Goal: Information Seeking & Learning: Find specific fact

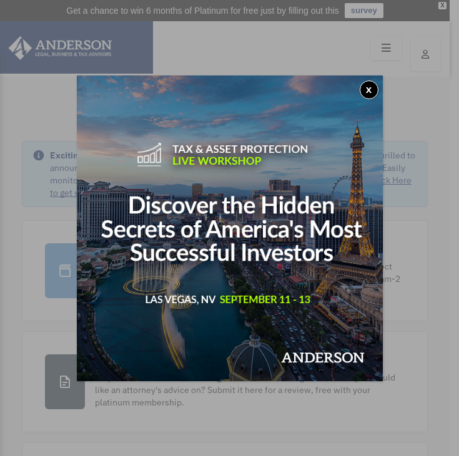
click at [369, 87] on button "x" at bounding box center [368, 89] width 19 height 19
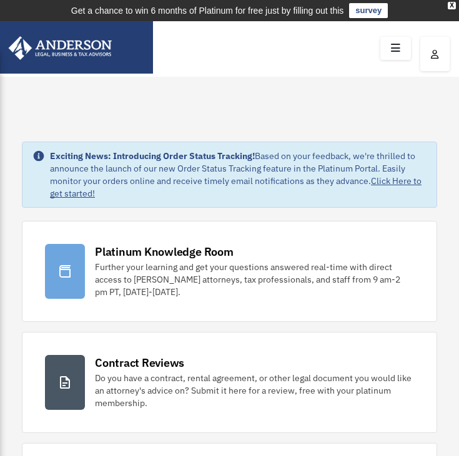
click at [432, 53] on icon "button" at bounding box center [435, 54] width 8 height 9
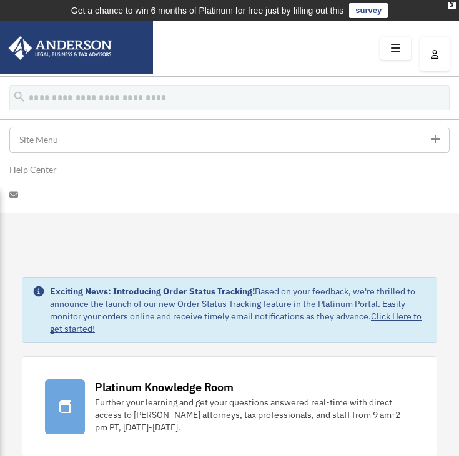
click at [395, 51] on icon at bounding box center [395, 48] width 18 height 19
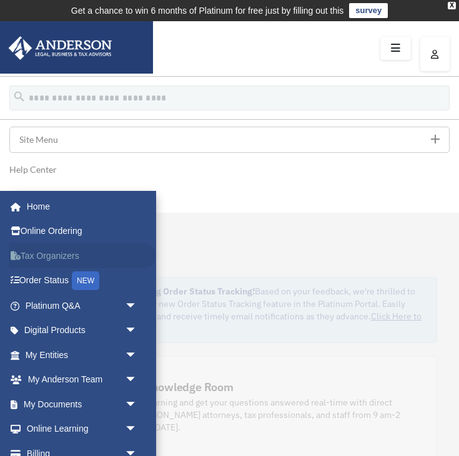
scroll to position [29, 0]
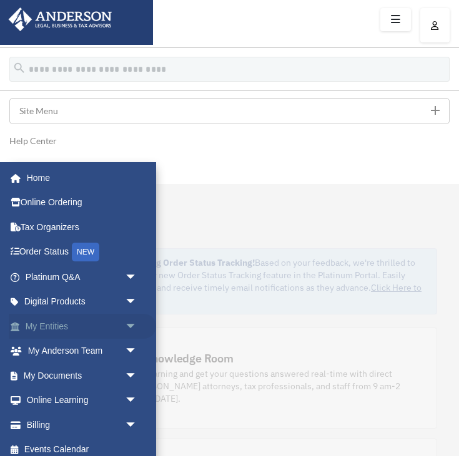
click at [62, 328] on link "My Entities arrow_drop_down" at bounding box center [82, 326] width 147 height 25
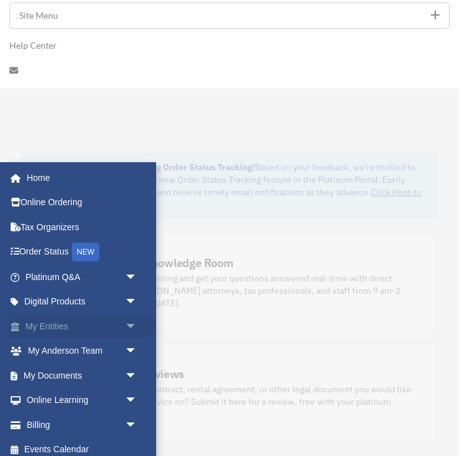
scroll to position [133, 0]
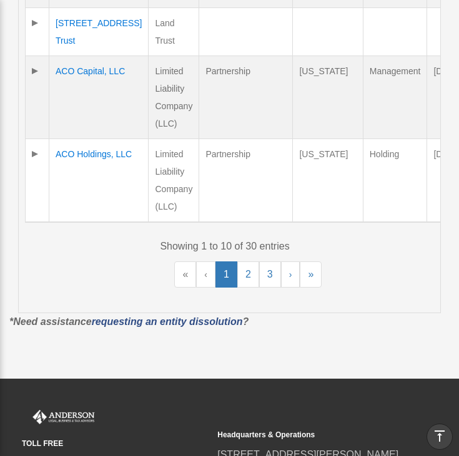
scroll to position [878, 0]
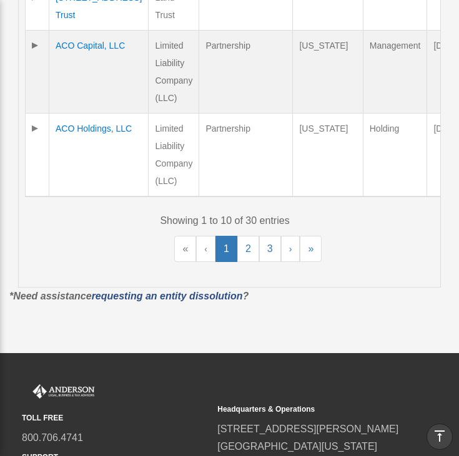
click at [77, 113] on td "ACO Capital, LLC" at bounding box center [98, 71] width 99 height 83
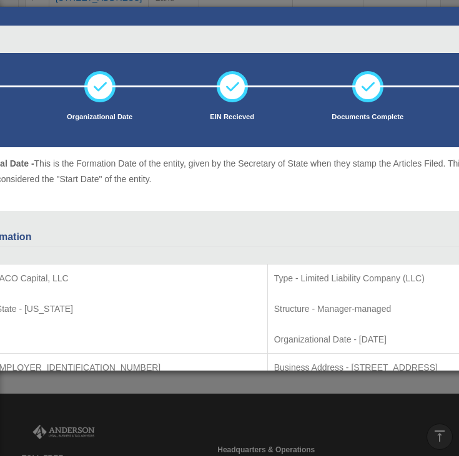
scroll to position [28, 0]
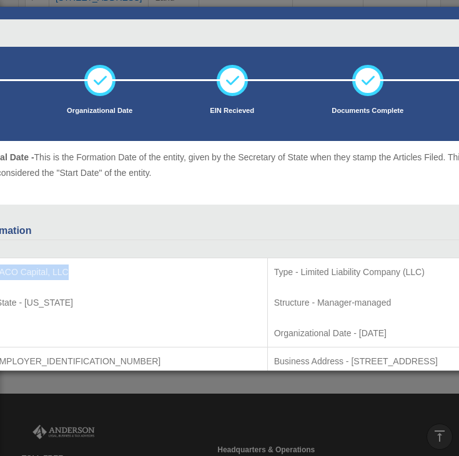
drag, startPoint x: 103, startPoint y: 273, endPoint x: 32, endPoint y: 274, distance: 71.1
click at [32, 274] on p "Entity Name - ACO Capital, LLC" at bounding box center [102, 273] width 316 height 16
copy p "ACO Capital, LLC"
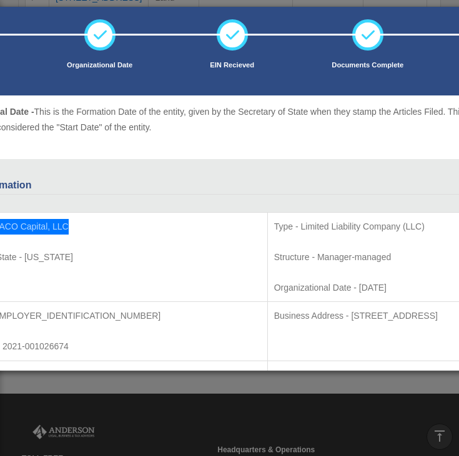
scroll to position [75, 0]
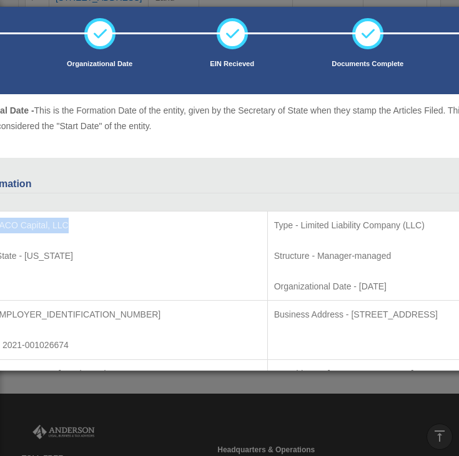
click at [132, 300] on td "Entity Name - ACO Capital, LLC Organization State - [US_STATE]" at bounding box center [102, 256] width 329 height 90
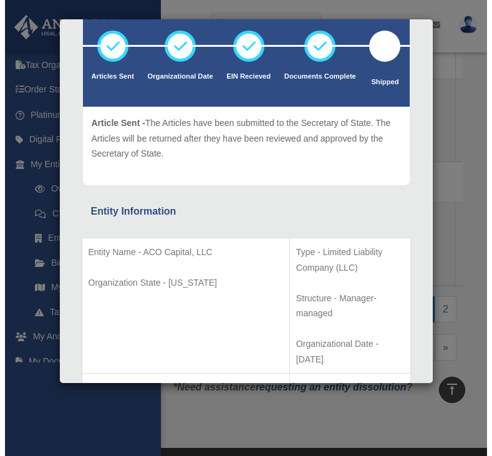
scroll to position [879, 0]
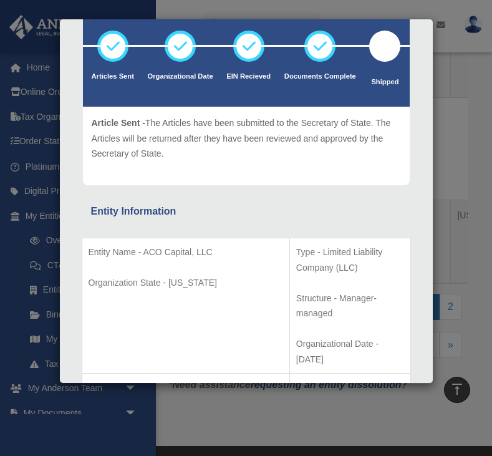
drag, startPoint x: 119, startPoint y: 341, endPoint x: 162, endPoint y: 343, distance: 42.4
click at [162, 380] on p "EIN # - [US_EMPLOYER_IDENTIFICATION_NUMBER]" at bounding box center [186, 395] width 195 height 31
copy p "[US_EMPLOYER_IDENTIFICATION_NUMBER]"
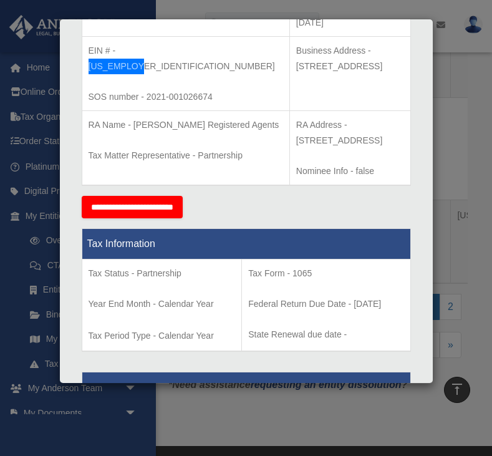
scroll to position [426, 0]
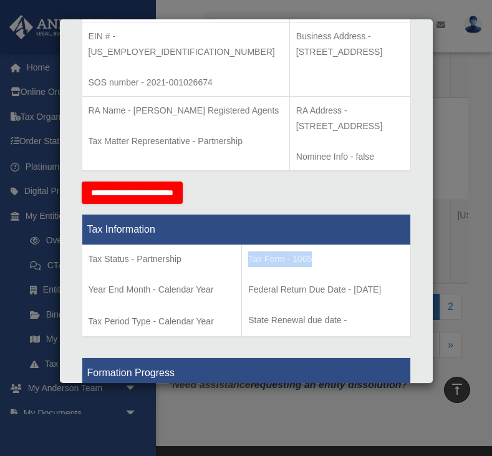
drag, startPoint x: 314, startPoint y: 228, endPoint x: 246, endPoint y: 228, distance: 67.4
click at [248, 251] on p "Tax Form - 1065" at bounding box center [325, 259] width 155 height 16
copy p "ax Form - 1065"
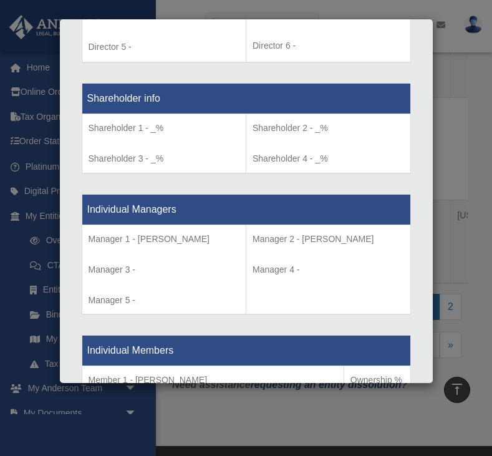
scroll to position [1098, 0]
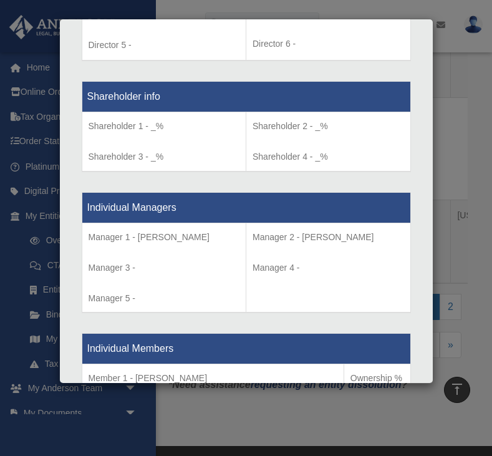
click at [153, 230] on p "Manager 1 - [PERSON_NAME]" at bounding box center [165, 238] width 152 height 16
drag, startPoint x: 136, startPoint y: 206, endPoint x: 192, endPoint y: 206, distance: 56.2
click at [192, 230] on p "Manager 1 - [PERSON_NAME]" at bounding box center [165, 238] width 152 height 16
copy p "[PERSON_NAME]"
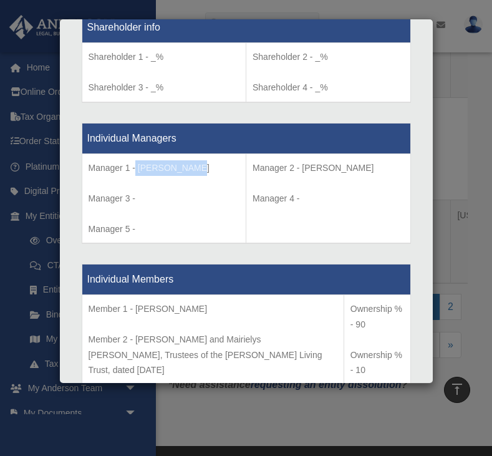
scroll to position [1171, 0]
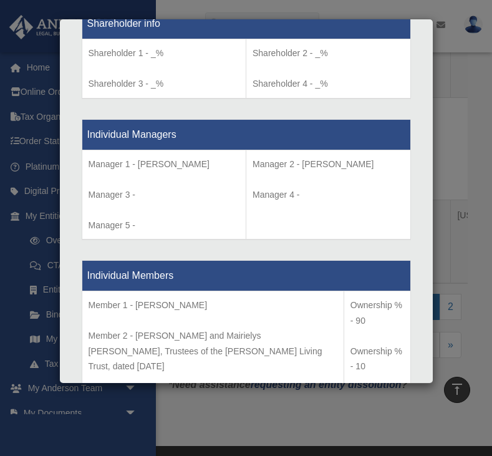
click at [447, 239] on div "Details × Articles Sent Organizational Date" at bounding box center [246, 228] width 492 height 456
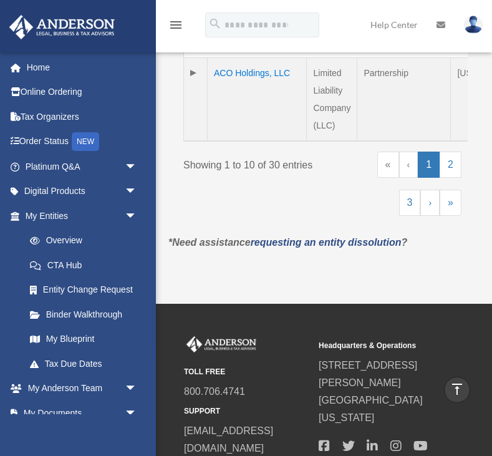
scroll to position [1036, 0]
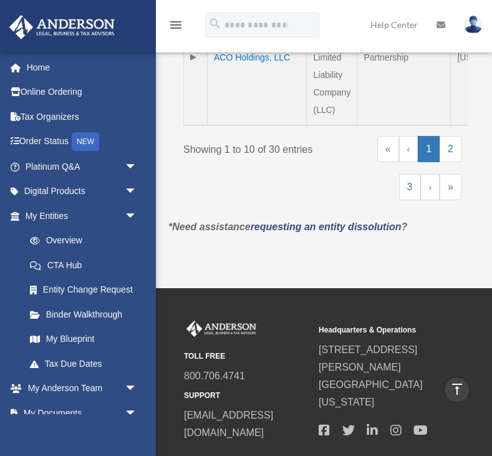
click at [227, 125] on td "ACO Holdings, LLC" at bounding box center [257, 84] width 99 height 84
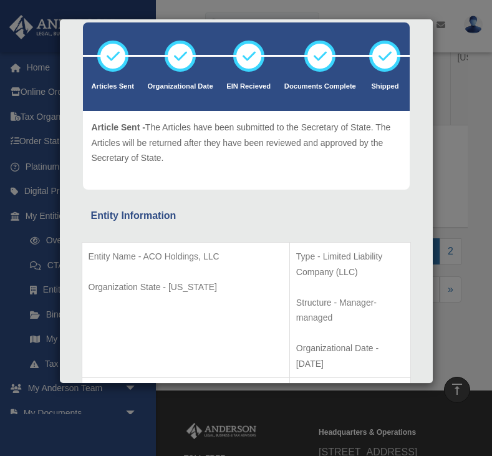
scroll to position [66, 0]
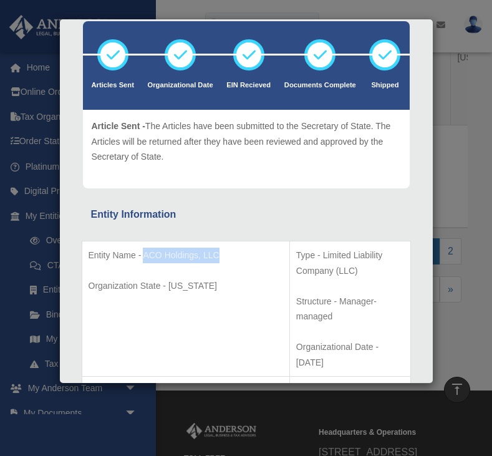
drag, startPoint x: 144, startPoint y: 256, endPoint x: 148, endPoint y: 265, distance: 9.2
click at [148, 263] on p "Entity Name - ACO Holdings, LLC" at bounding box center [186, 256] width 195 height 16
copy p "ACO Holdings, LLC"
drag, startPoint x: 118, startPoint y: 345, endPoint x: 167, endPoint y: 345, distance: 48.7
click at [167, 383] on p "EIN # - [US_EMPLOYER_IDENTIFICATION_NUMBER]" at bounding box center [186, 398] width 195 height 31
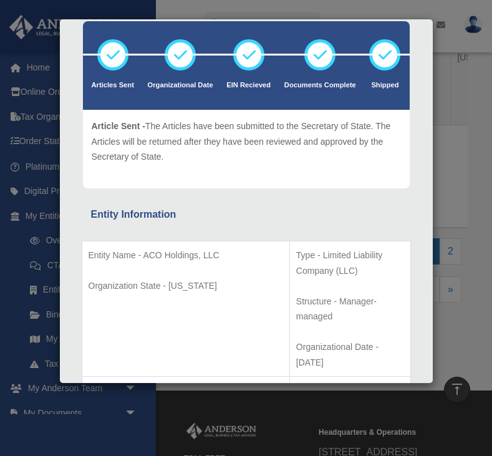
copy p "[US_EMPLOYER_IDENTIFICATION_NUMBER]"
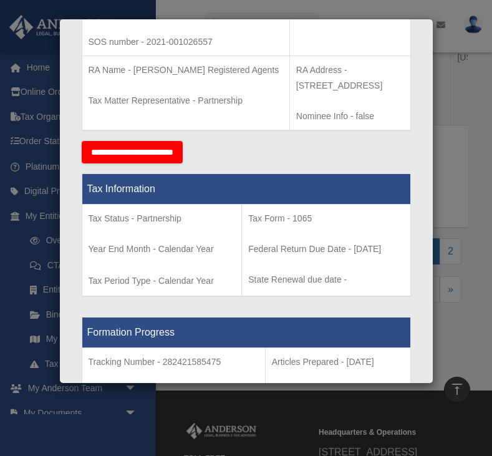
scroll to position [469, 0]
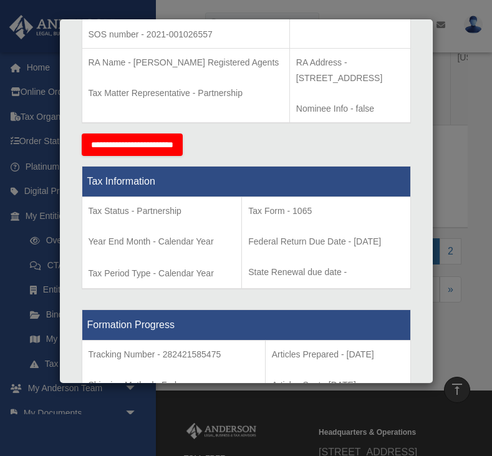
click at [205, 402] on div "Details × Articles Sent Organizational Date" at bounding box center [246, 228] width 492 height 456
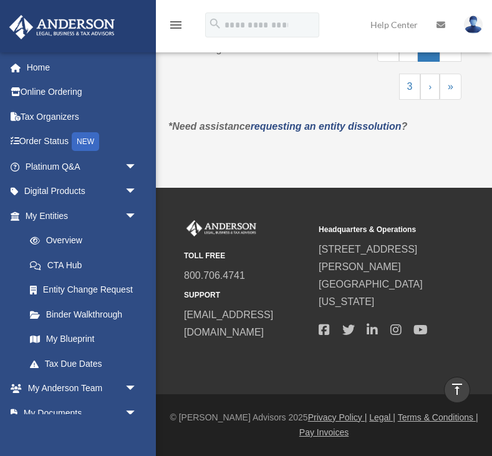
scroll to position [1339, 0]
click at [449, 62] on link "2" at bounding box center [451, 49] width 22 height 26
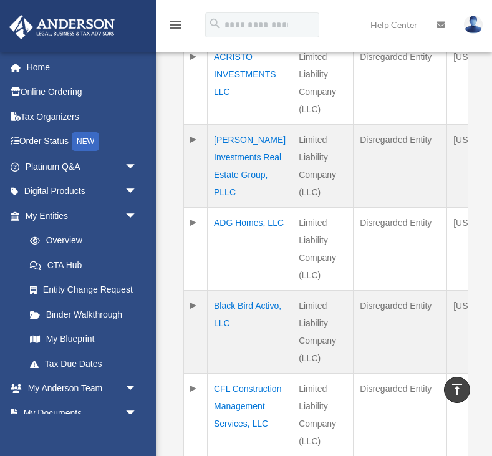
scroll to position [560, 0]
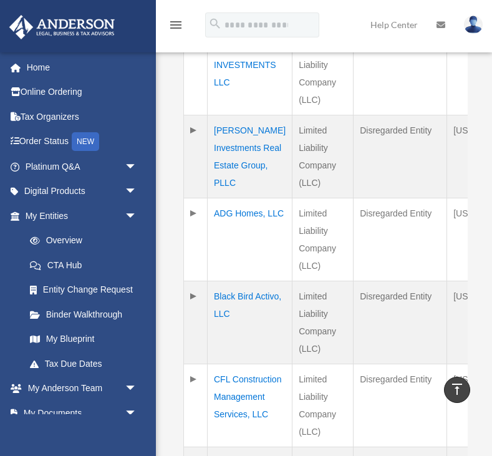
click at [233, 314] on td "Black Bird Activo, LLC" at bounding box center [250, 322] width 85 height 83
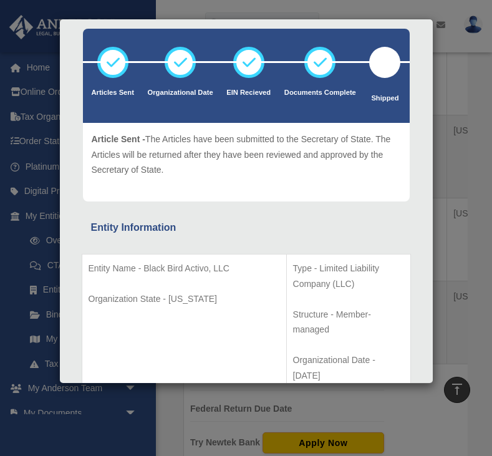
scroll to position [74, 0]
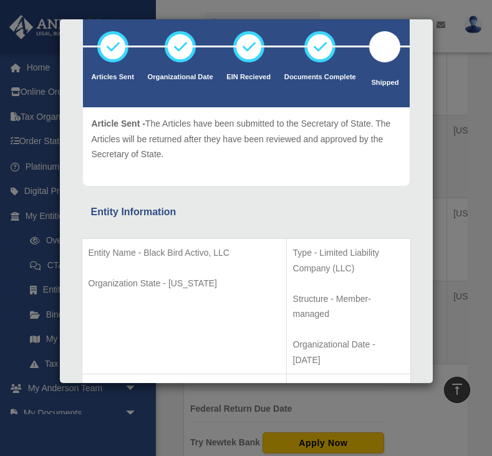
drag, startPoint x: 120, startPoint y: 343, endPoint x: 163, endPoint y: 343, distance: 43.7
click at [163, 381] on p "EIN # - [US_EMPLOYER_IDENTIFICATION_NUMBER]" at bounding box center [185, 396] width 192 height 31
copy p "[US_EMPLOYER_IDENTIFICATION_NUMBER]"
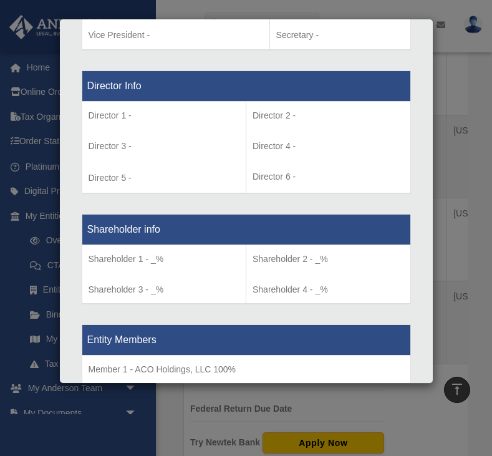
scroll to position [1031, 0]
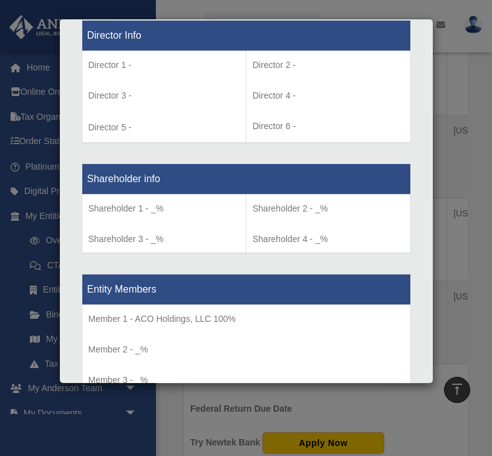
click at [140, 311] on p "Member 1 - ACO Holdings, LLC 100%" at bounding box center [247, 319] width 316 height 16
drag, startPoint x: 136, startPoint y: 256, endPoint x: 213, endPoint y: 263, distance: 77.0
click at [213, 311] on p "Member 1 - ACO Holdings, LLC 100%" at bounding box center [247, 319] width 316 height 16
copy p "ACO Holdings, LLC"
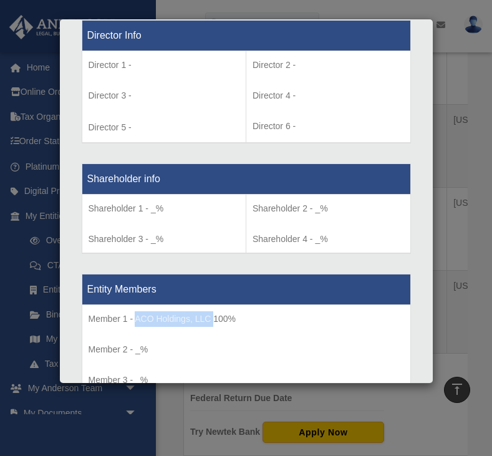
scroll to position [575, 0]
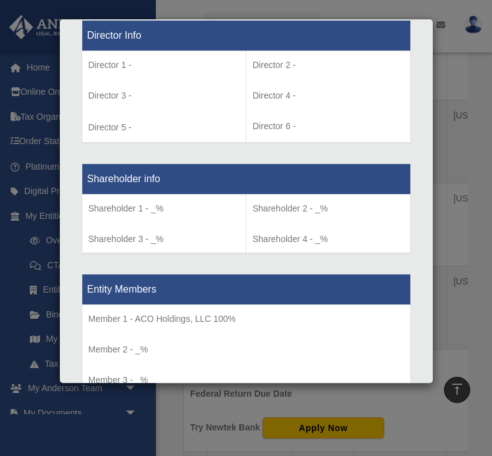
click at [125, 427] on div "Details × Articles Sent Organizational Date" at bounding box center [246, 228] width 492 height 456
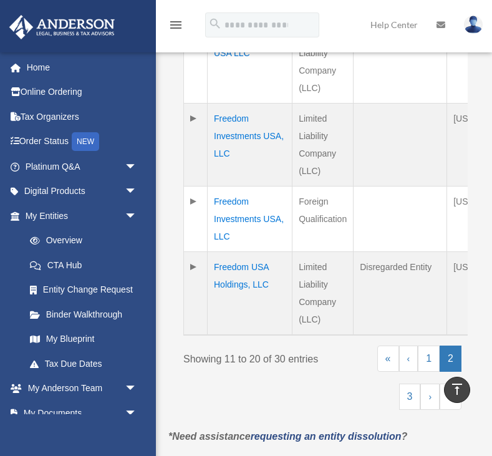
scroll to position [1098, 0]
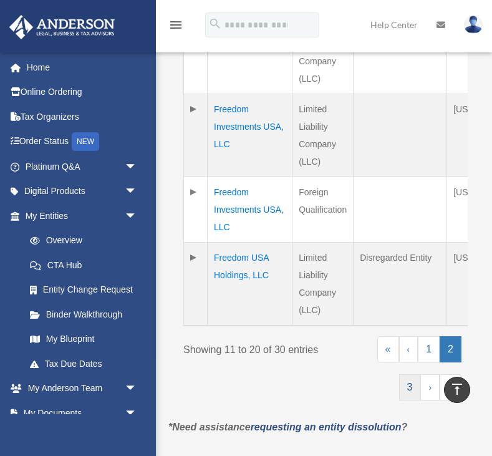
click at [411, 387] on link "3" at bounding box center [410, 387] width 22 height 26
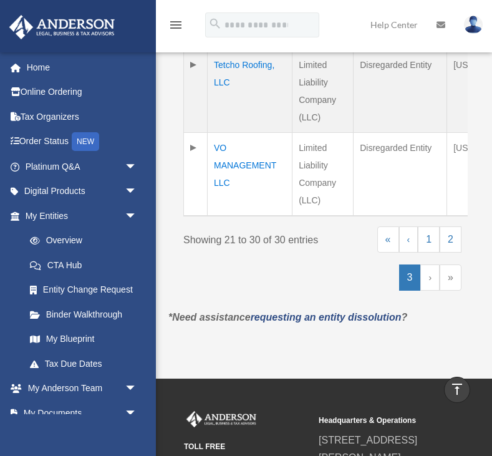
scroll to position [1038, 0]
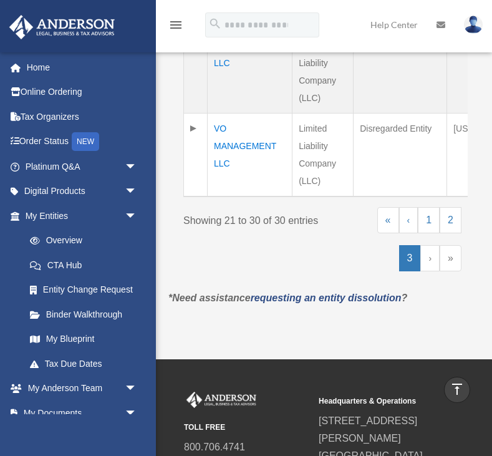
click at [428, 271] on link "›" at bounding box center [430, 258] width 19 height 26
click at [429, 271] on link "›" at bounding box center [430, 258] width 19 height 26
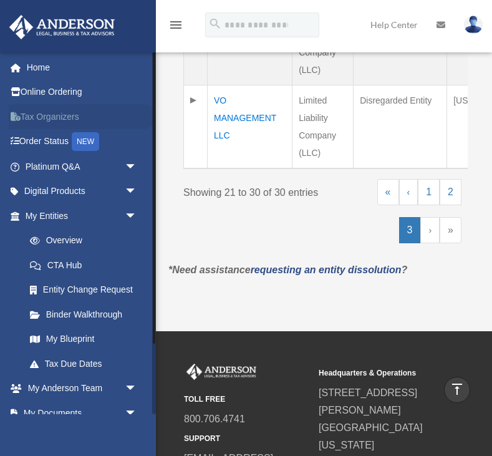
scroll to position [1079, 0]
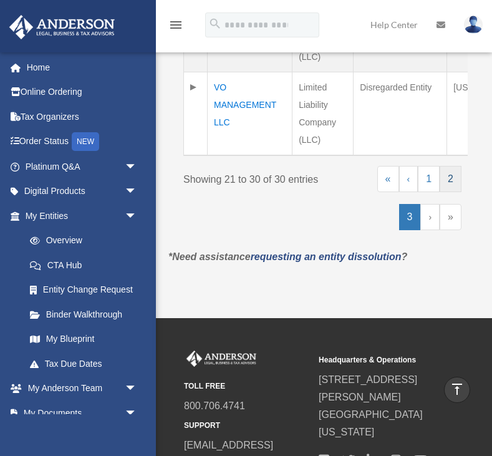
click at [449, 192] on link "2" at bounding box center [451, 179] width 22 height 26
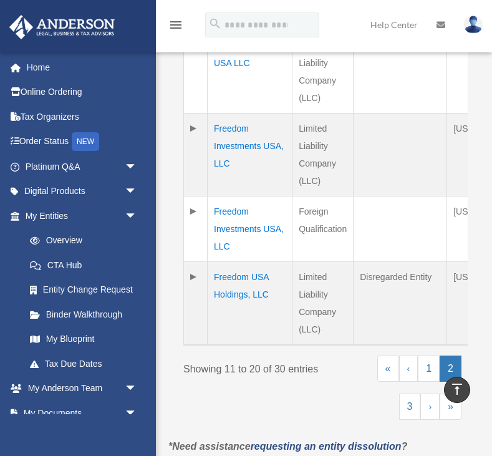
click at [268, 273] on td "Freedom USA Holdings, LLC" at bounding box center [250, 303] width 85 height 84
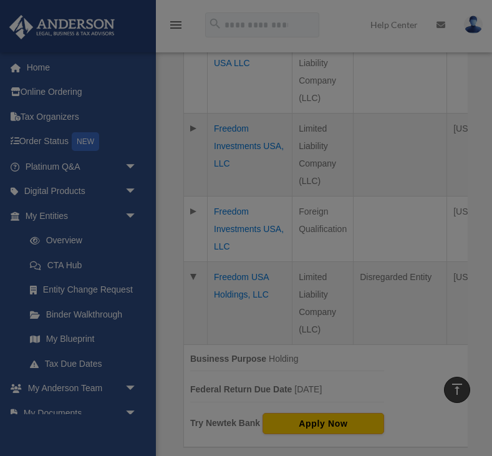
scroll to position [0, 0]
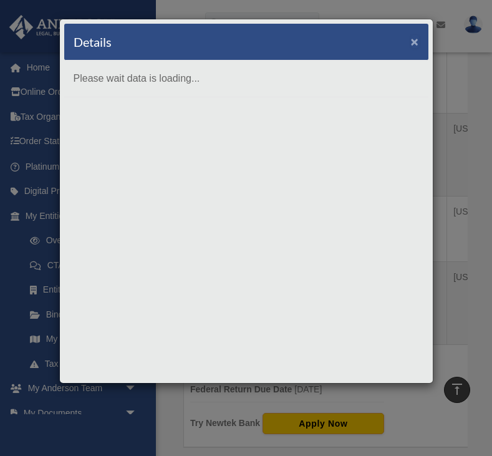
click at [412, 45] on button "×" at bounding box center [415, 41] width 8 height 13
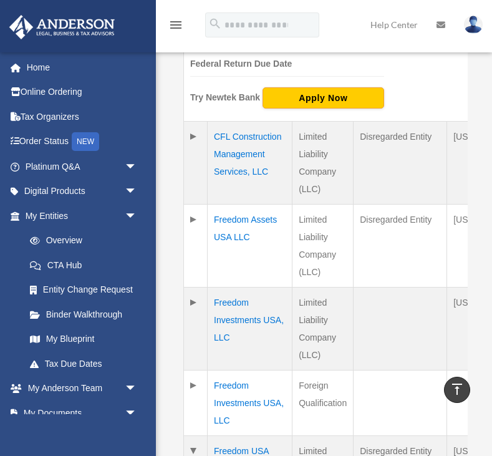
click at [195, 222] on td at bounding box center [196, 245] width 24 height 83
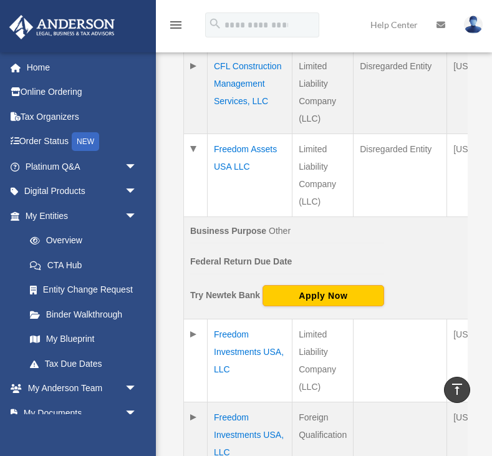
scroll to position [1010, 0]
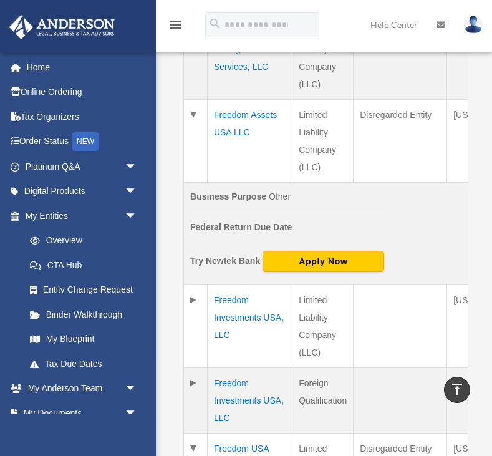
click at [243, 130] on td "Freedom Assets USA LLC" at bounding box center [250, 140] width 85 height 83
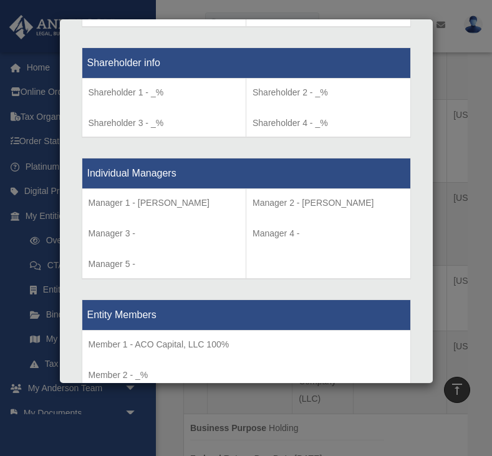
scroll to position [1149, 0]
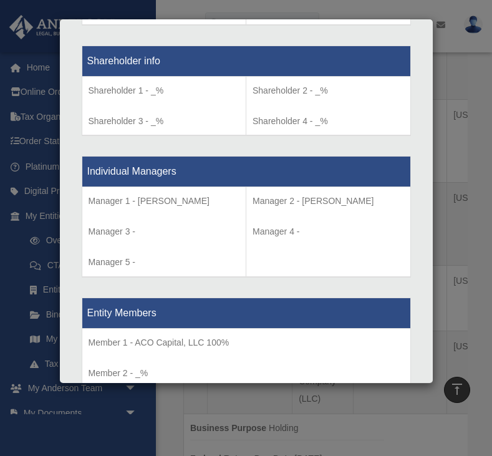
click at [139, 335] on p "Member 1 - ACO Capital, LLC 100%" at bounding box center [247, 343] width 316 height 16
drag, startPoint x: 137, startPoint y: 281, endPoint x: 204, endPoint y: 282, distance: 67.4
click at [204, 335] on p "Member 1 - ACO Capital, LLC 100%" at bounding box center [247, 343] width 316 height 16
copy p "ACO Capital, LLC"
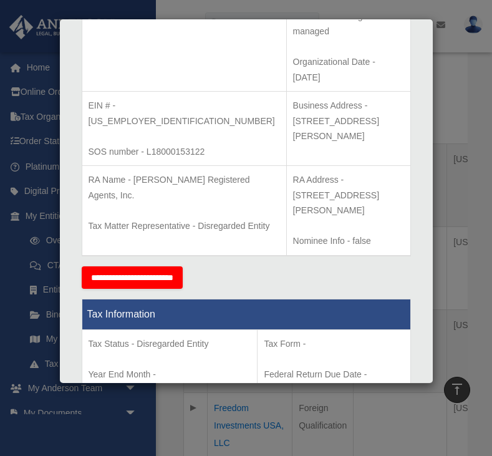
scroll to position [355, 0]
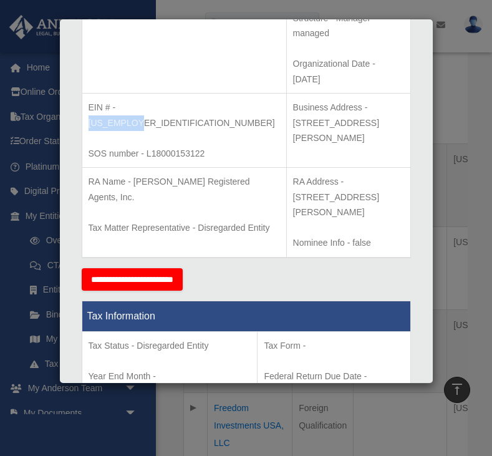
drag, startPoint x: 119, startPoint y: 60, endPoint x: 166, endPoint y: 64, distance: 47.6
click at [166, 100] on p "EIN # - [US_EMPLOYER_IDENTIFICATION_NUMBER]" at bounding box center [185, 115] width 192 height 31
copy p "[US_EMPLOYER_IDENTIFICATION_NUMBER]"
click at [458, 95] on div "Details × Articles Sent Organizational Date" at bounding box center [246, 228] width 492 height 456
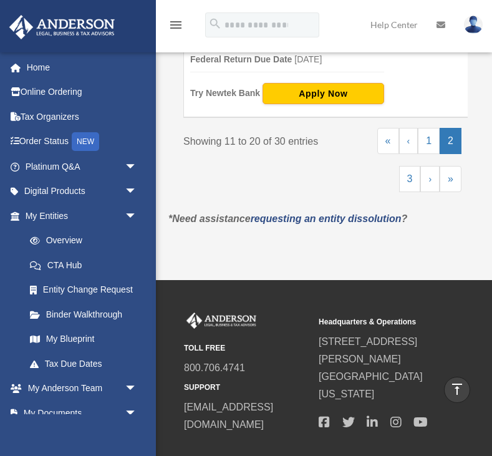
scroll to position [1504, 0]
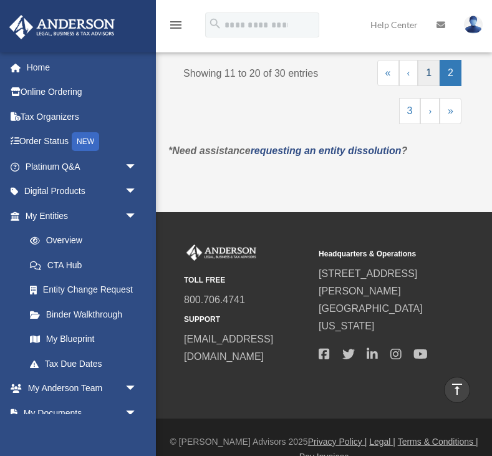
click at [424, 77] on link "1" at bounding box center [429, 73] width 22 height 26
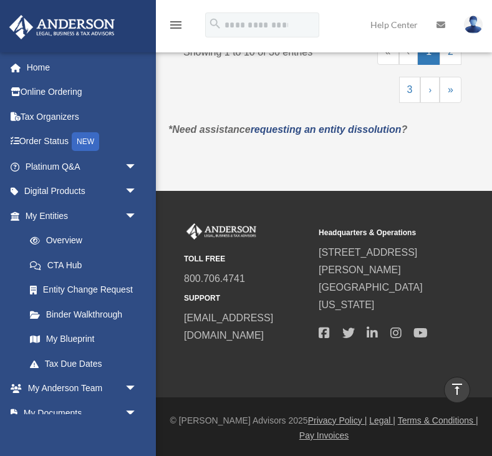
scroll to position [1332, 0]
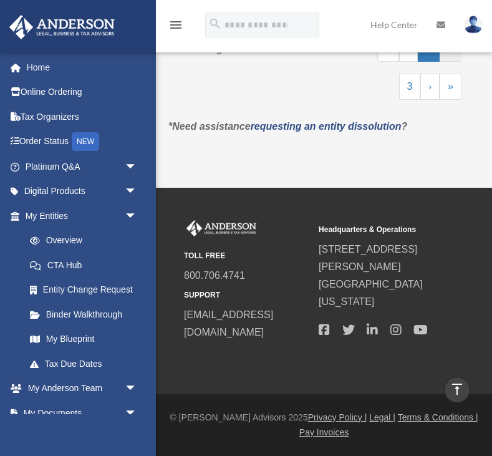
click at [448, 62] on link "2" at bounding box center [451, 49] width 22 height 26
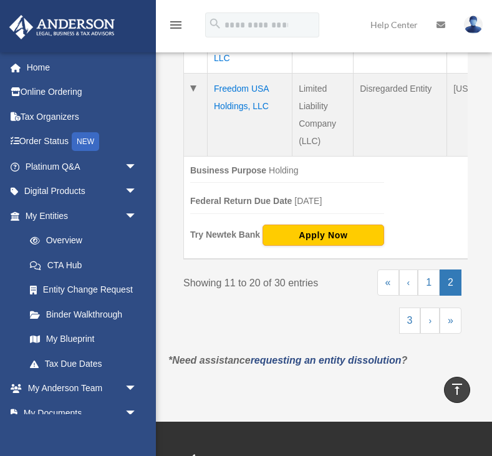
scroll to position [1269, 0]
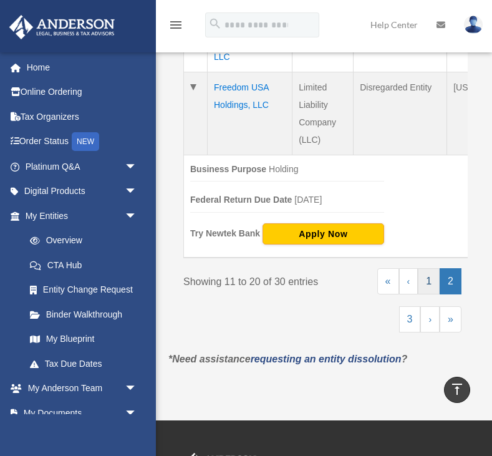
click at [434, 279] on link "1" at bounding box center [429, 281] width 22 height 26
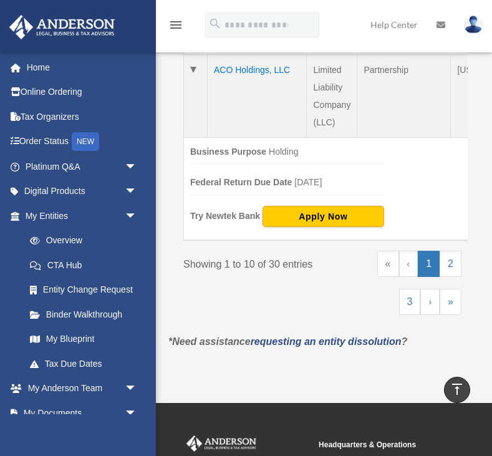
scroll to position [991, 0]
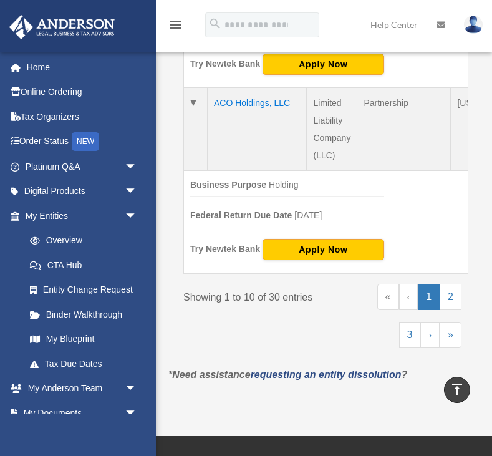
click at [195, 170] on td at bounding box center [196, 128] width 24 height 83
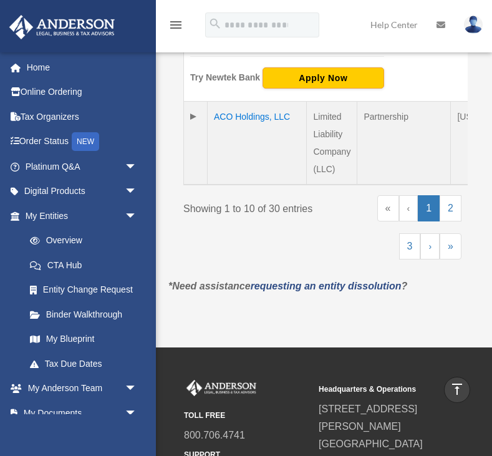
scroll to position [963, 0]
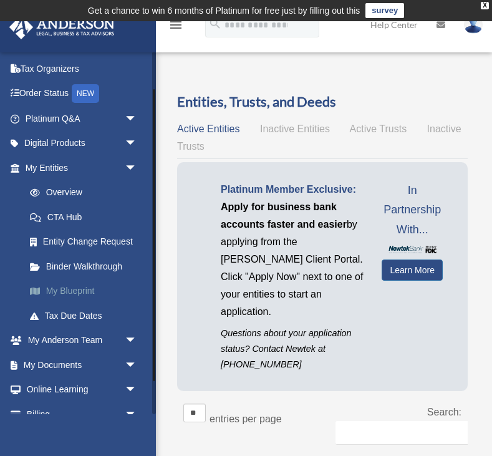
scroll to position [79, 0]
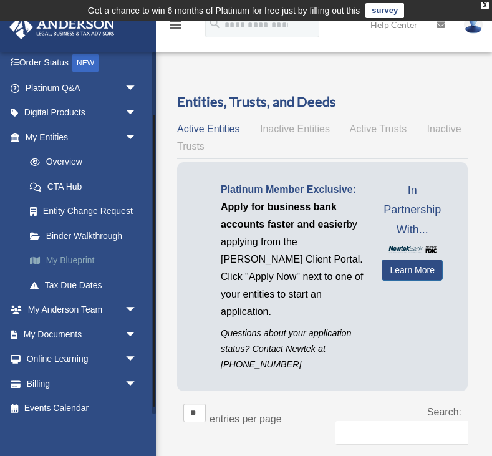
click at [85, 341] on link "My Documents arrow_drop_down" at bounding box center [82, 334] width 147 height 25
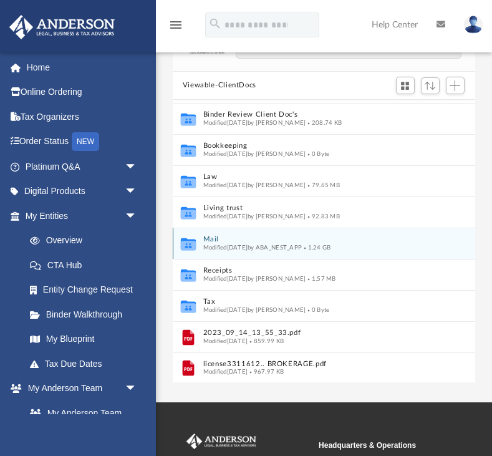
scroll to position [105, 0]
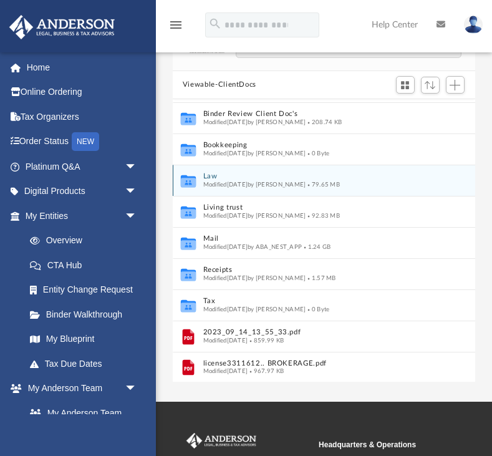
click at [212, 173] on button "Law" at bounding box center [315, 176] width 225 height 8
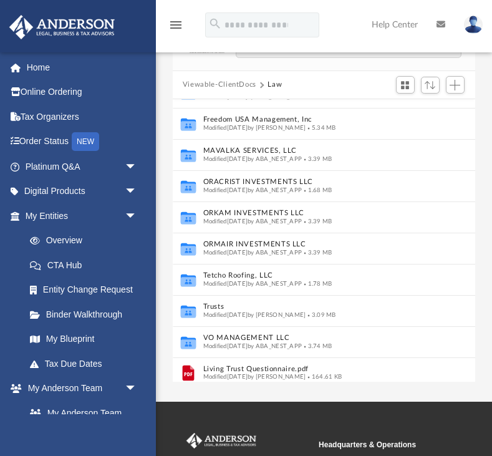
scroll to position [402, 0]
